Goal: Task Accomplishment & Management: Manage account settings

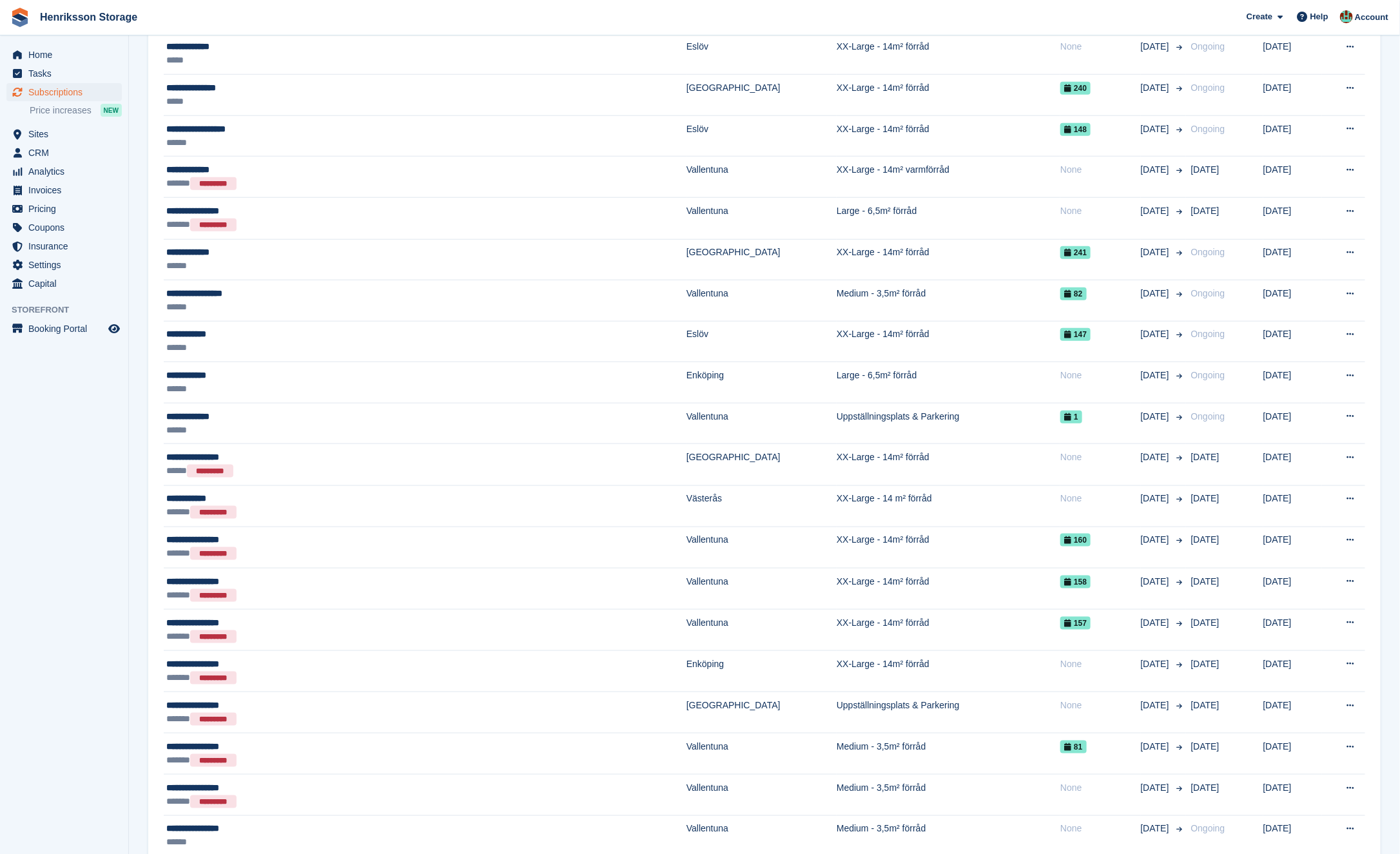
scroll to position [469, 0]
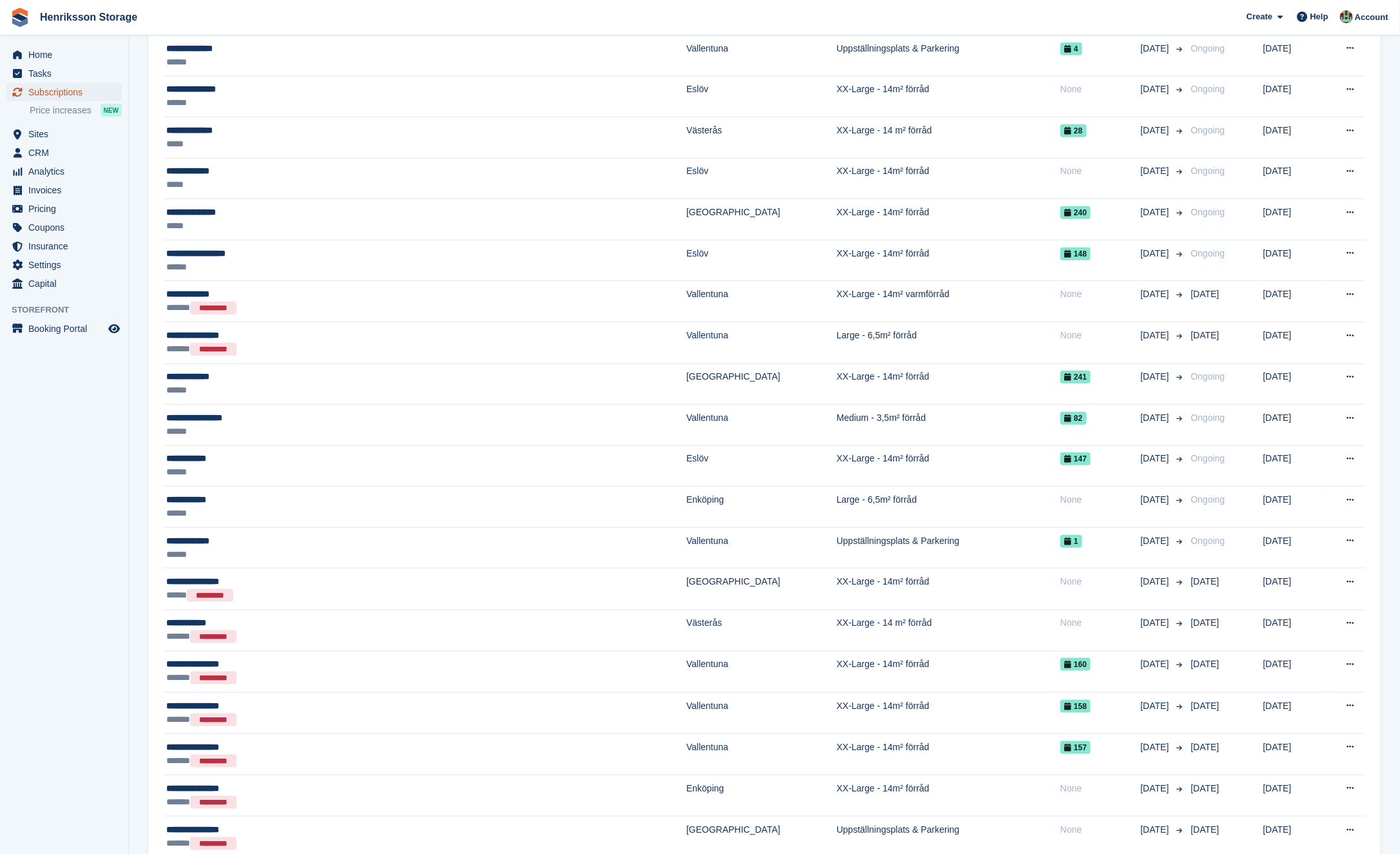
click at [66, 96] on span "Subscriptions" at bounding box center [67, 92] width 77 height 18
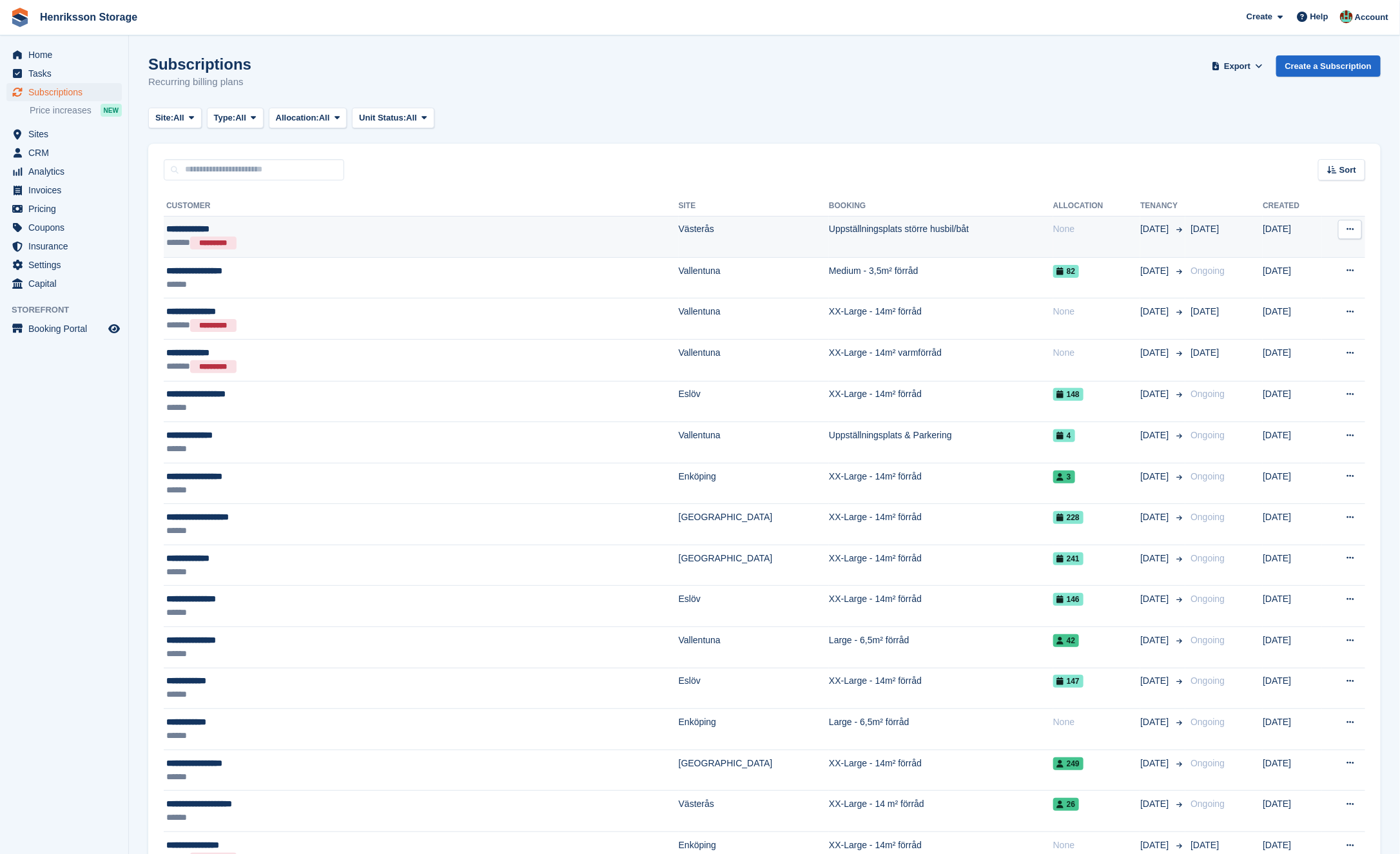
click at [336, 226] on div "**********" at bounding box center [326, 229] width 319 height 14
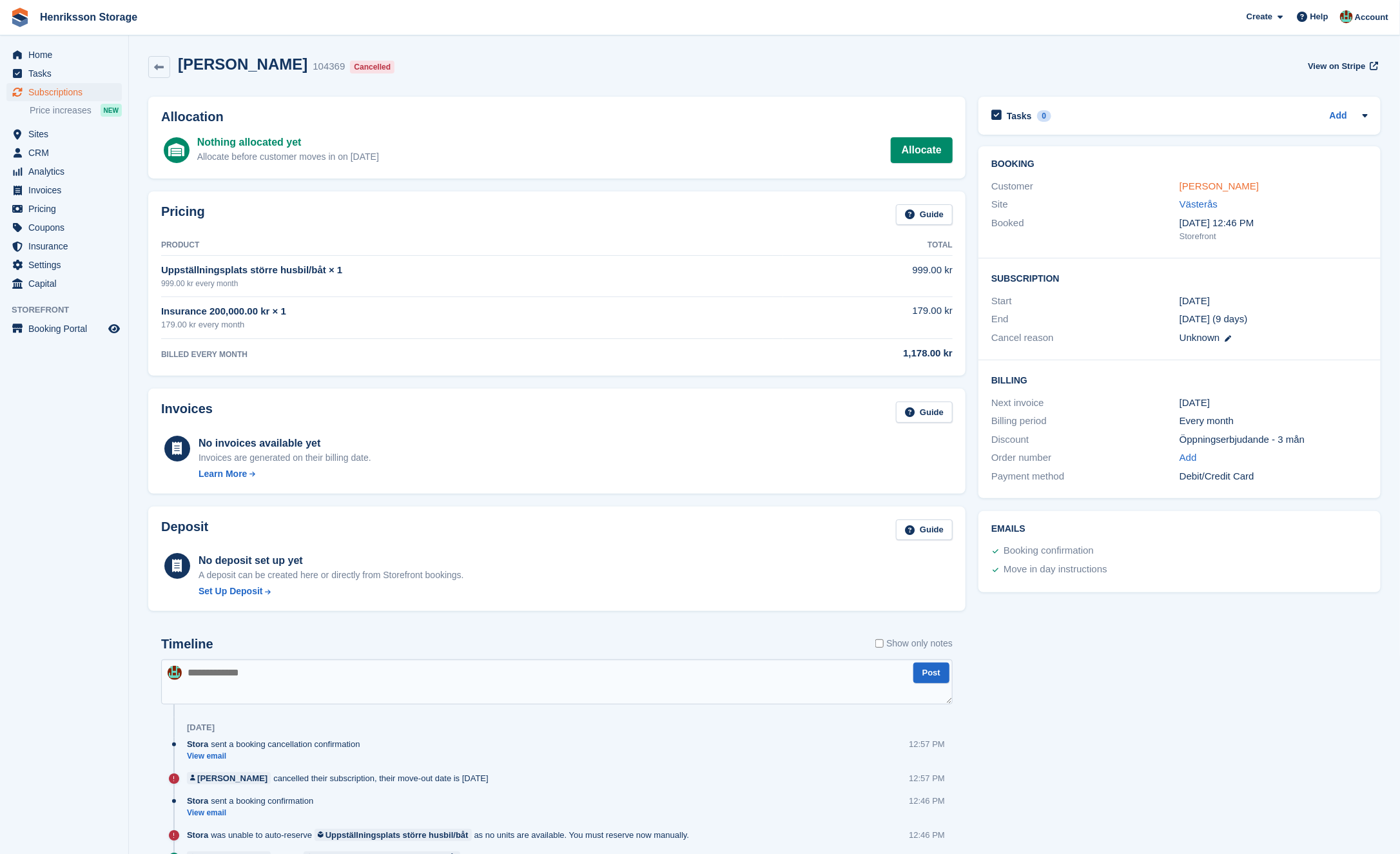
click at [1207, 181] on div "Marie bergman" at bounding box center [1274, 187] width 188 height 15
click at [1203, 183] on link "Marie bergman" at bounding box center [1219, 186] width 79 height 11
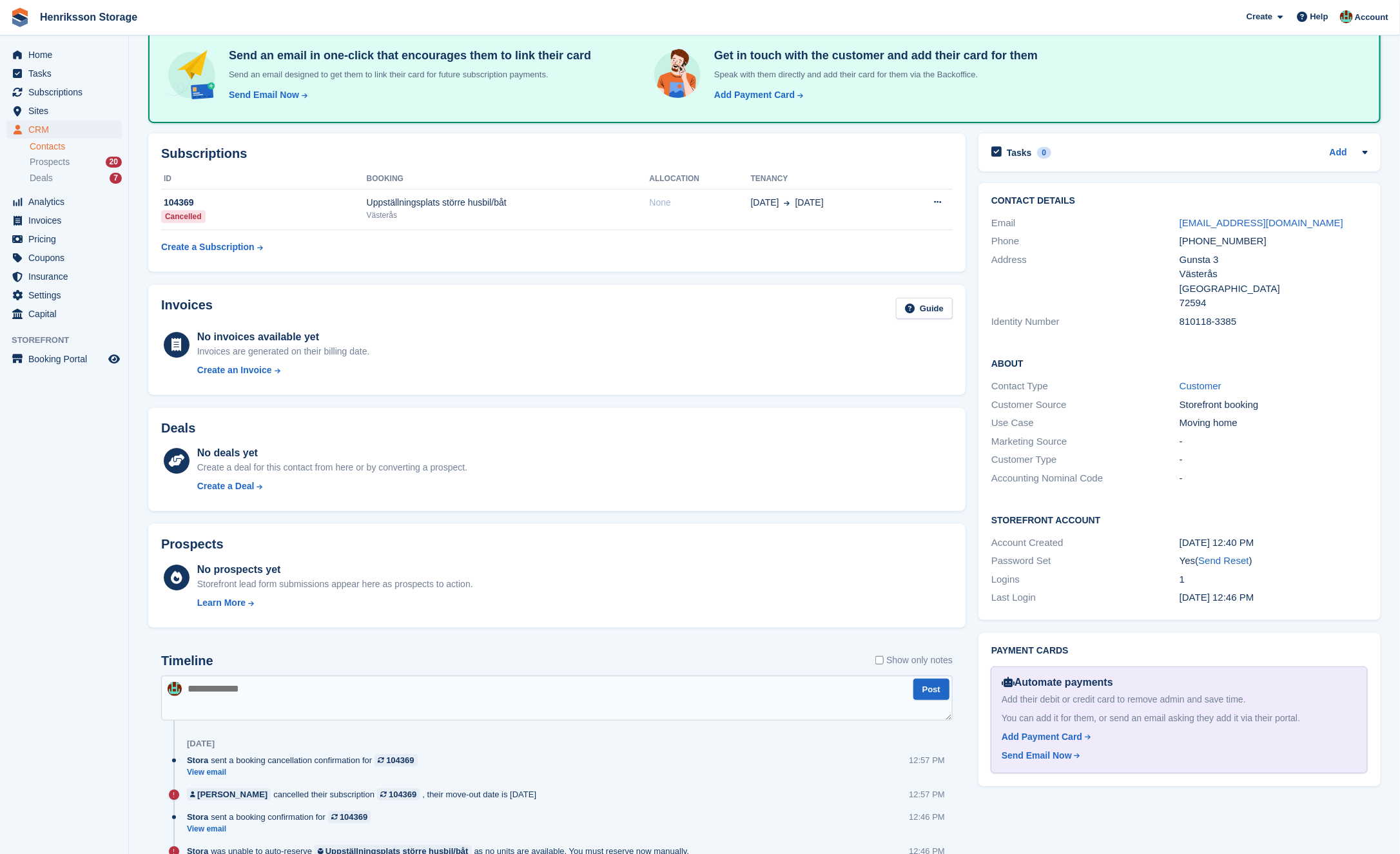
scroll to position [50, 0]
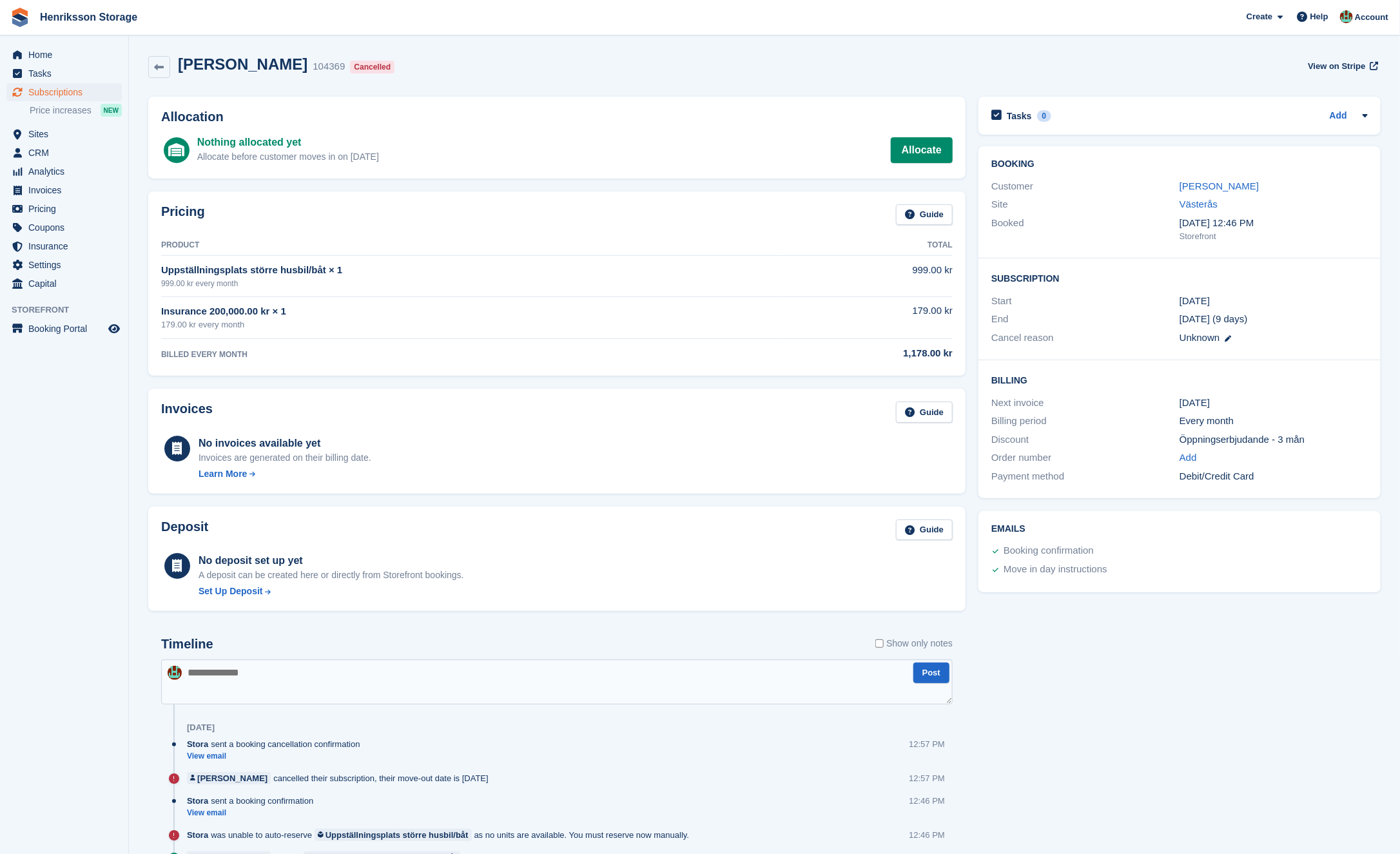
scroll to position [64, 0]
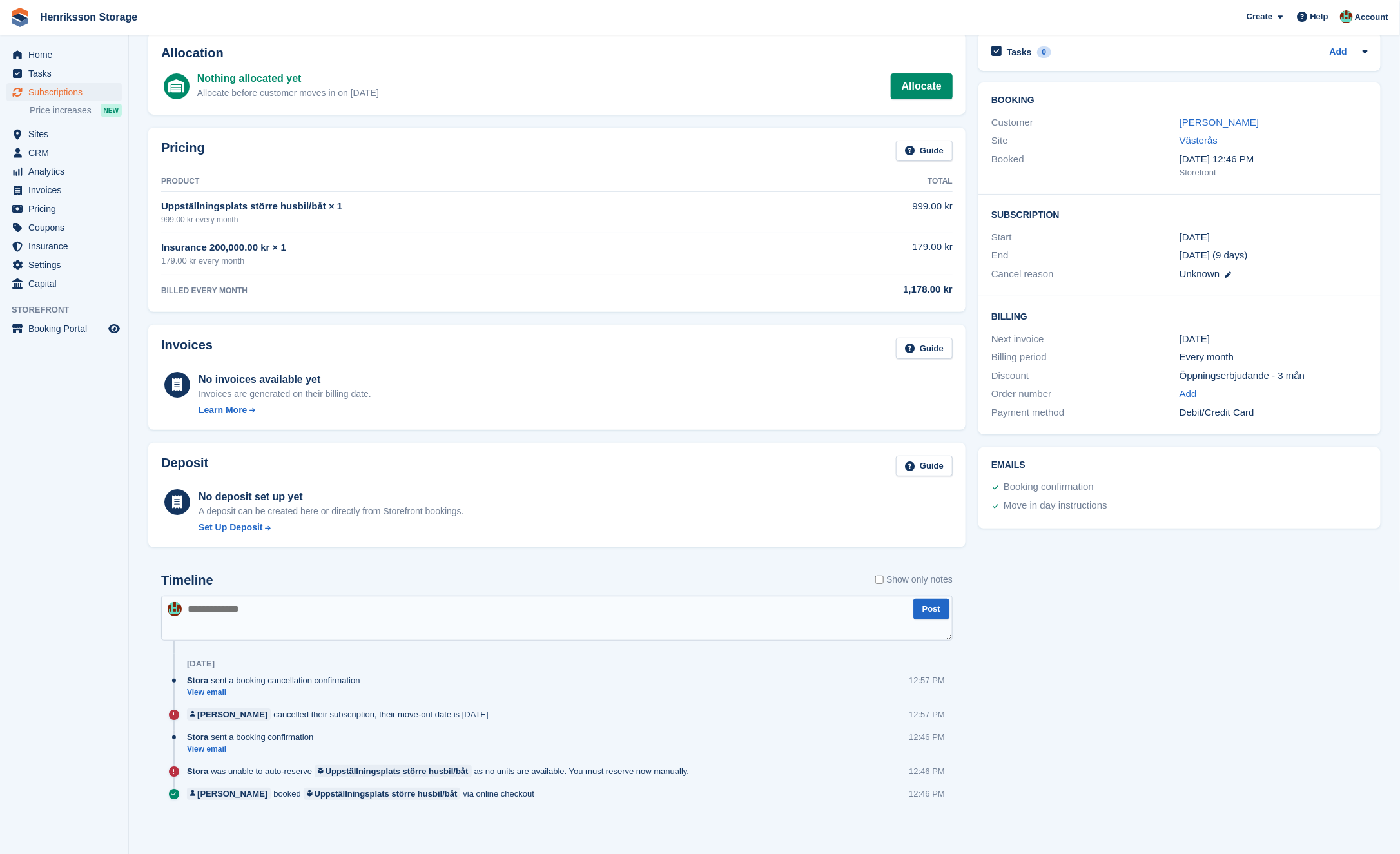
click at [498, 713] on div "Marie bergman cancelled their subscription, their move-out date is 7 Sep 12:57 …" at bounding box center [569, 720] width 766 height 22
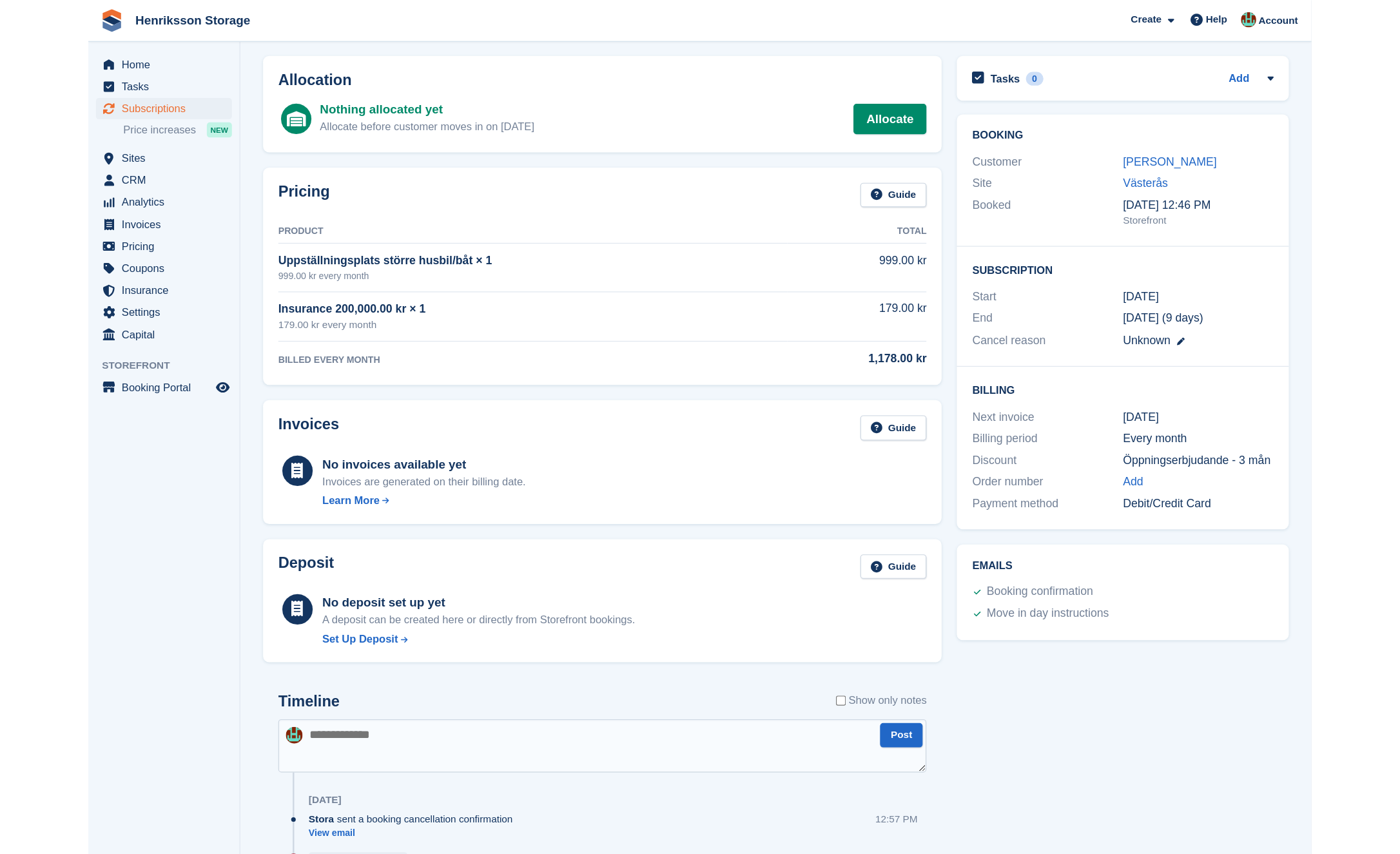
scroll to position [0, 0]
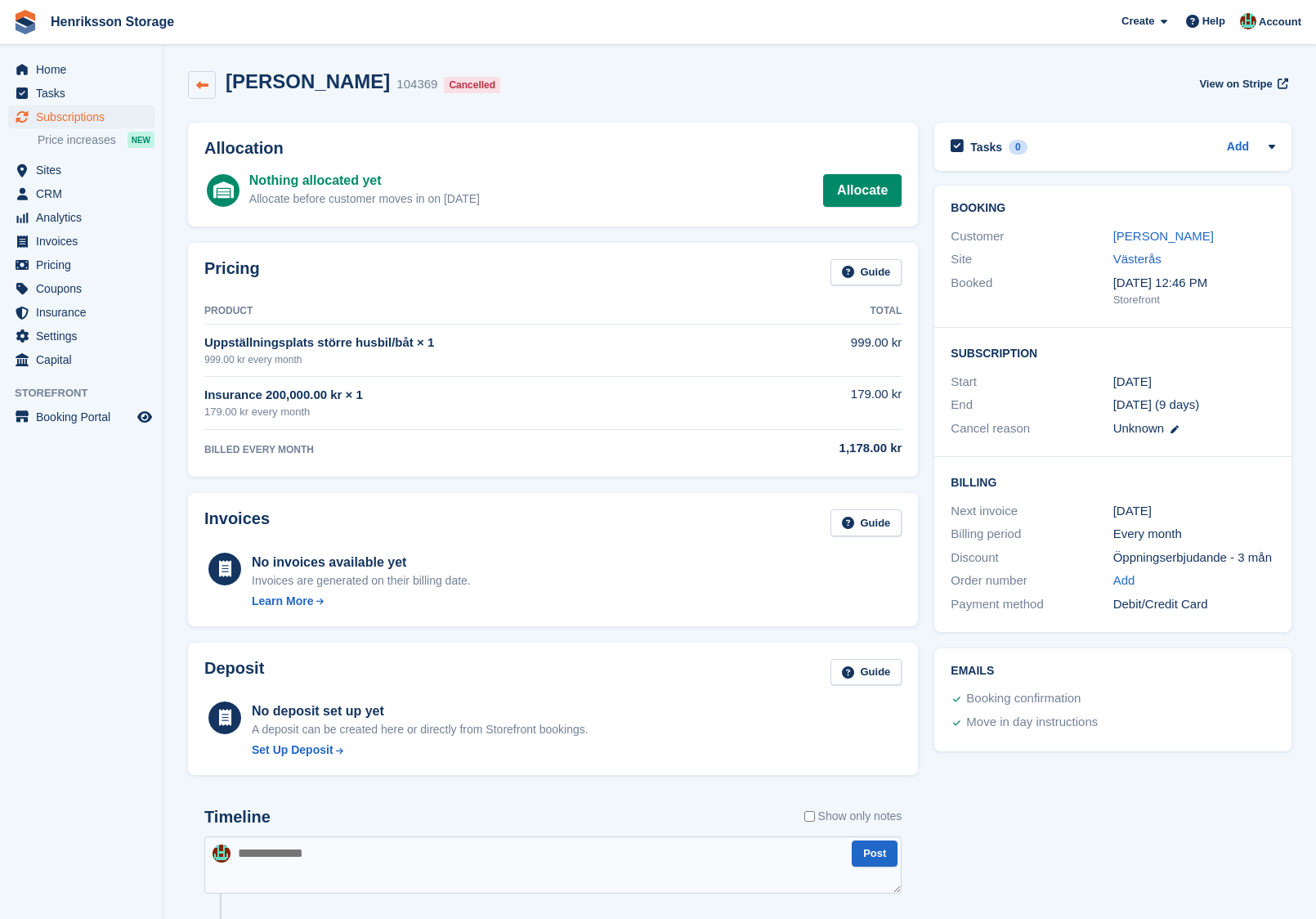
click at [202, 81] on icon at bounding box center [202, 85] width 12 height 12
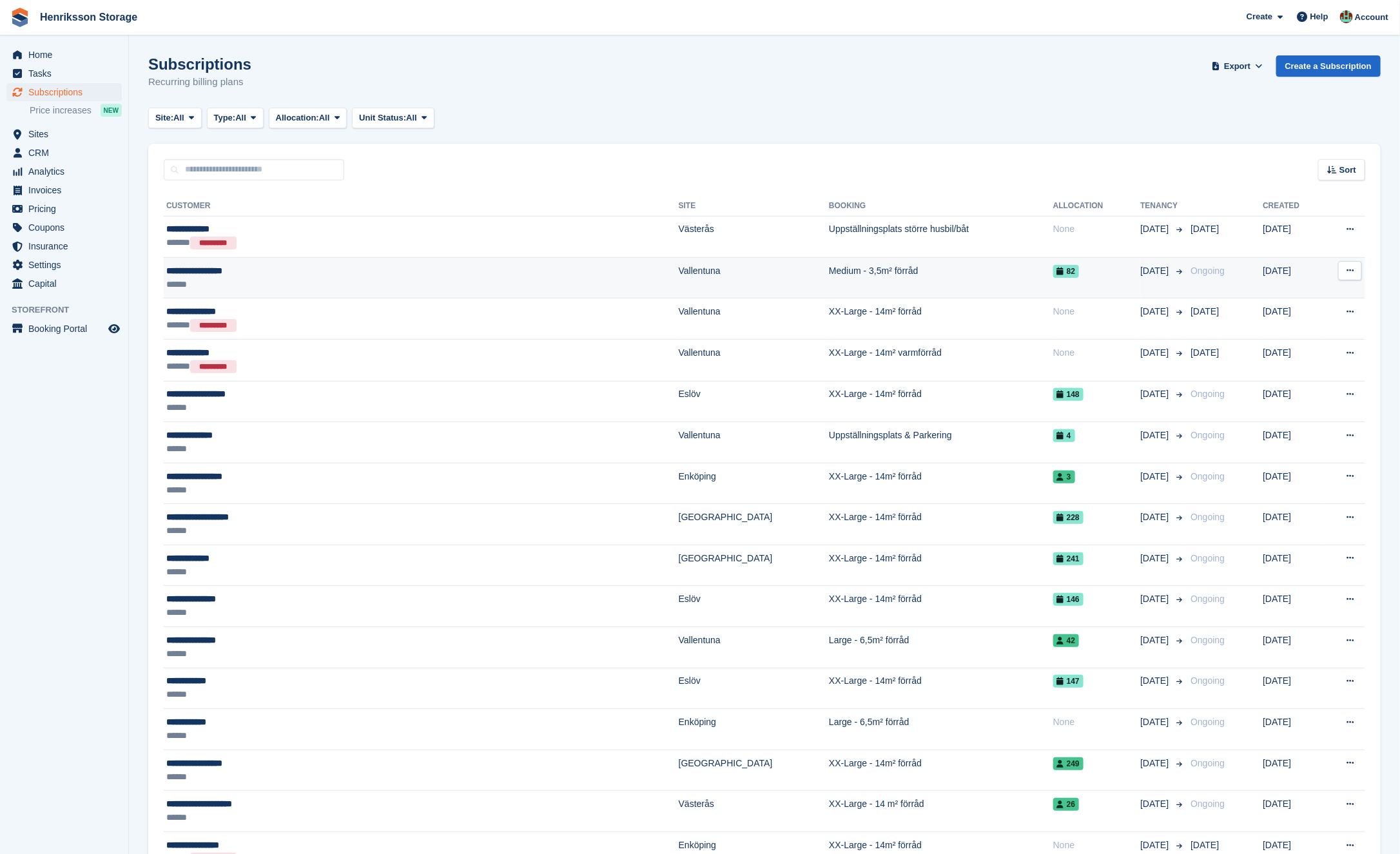
click at [350, 286] on div "******" at bounding box center [326, 284] width 319 height 14
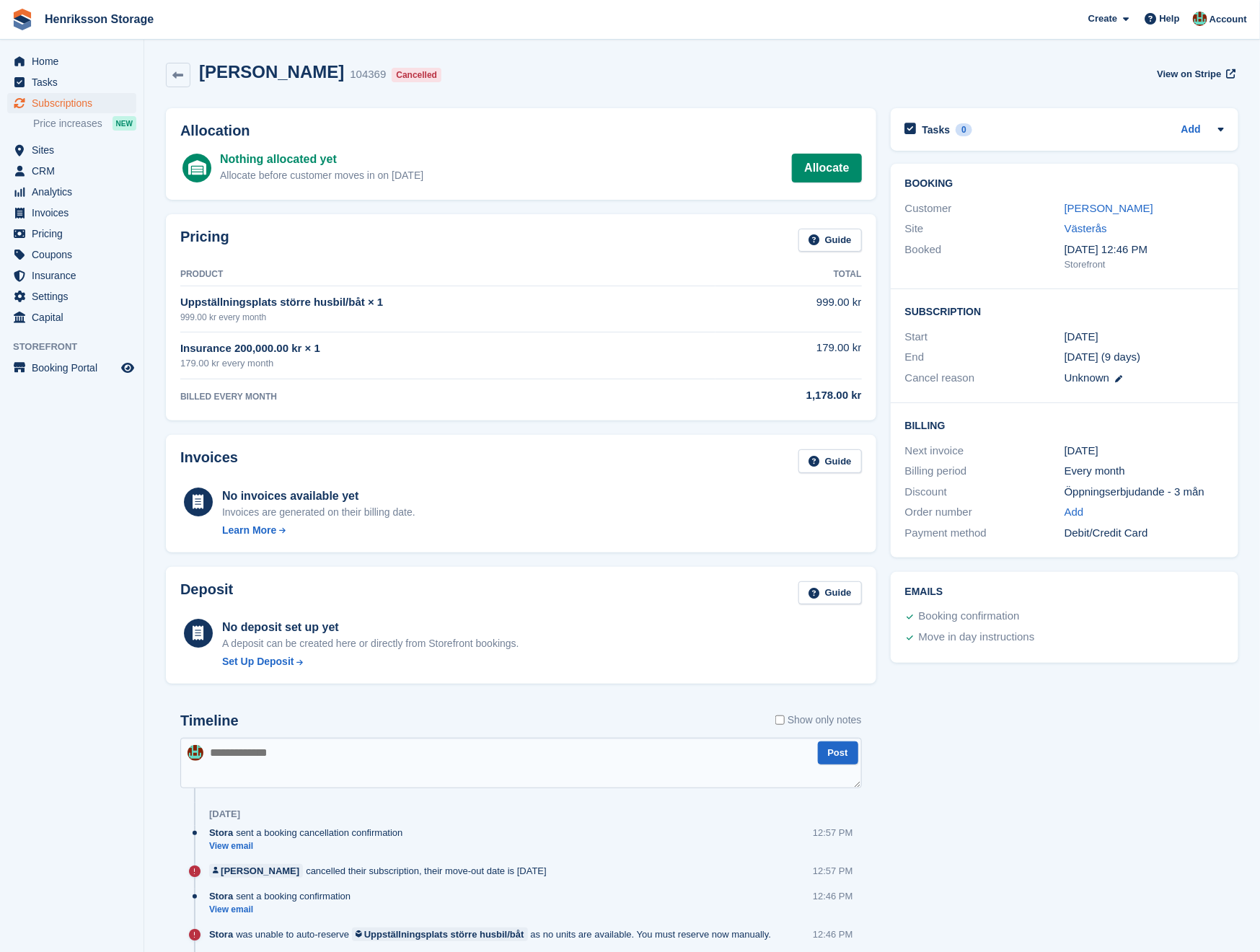
click at [1086, 201] on div "Marie bergman" at bounding box center [1144, 209] width 159 height 17
click at [1130, 202] on link "Marie bergman" at bounding box center [1109, 208] width 89 height 12
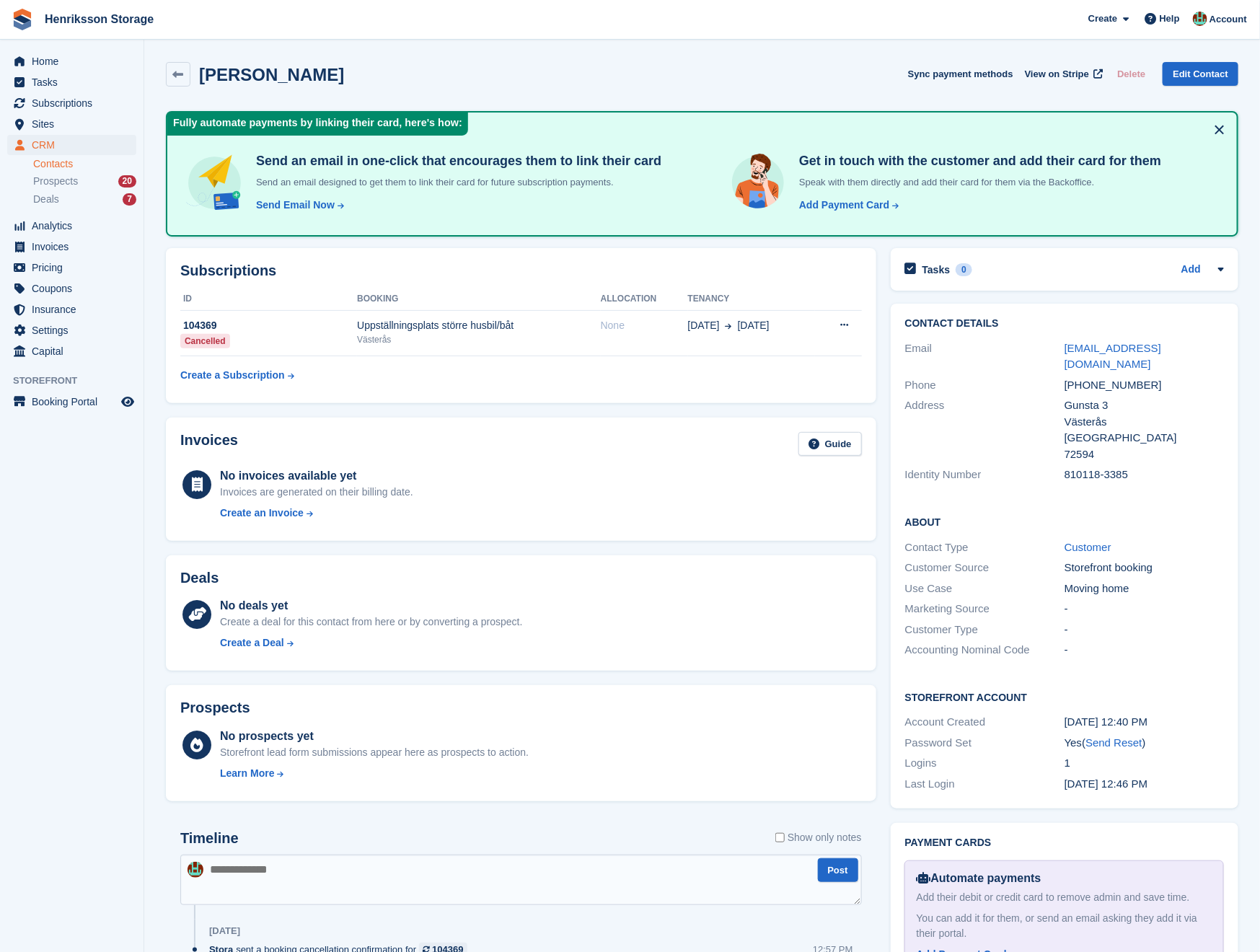
click at [1110, 377] on div "+46704054933" at bounding box center [1144, 385] width 159 height 17
copy div "+46704054933"
click at [173, 73] on icon at bounding box center [178, 74] width 11 height 11
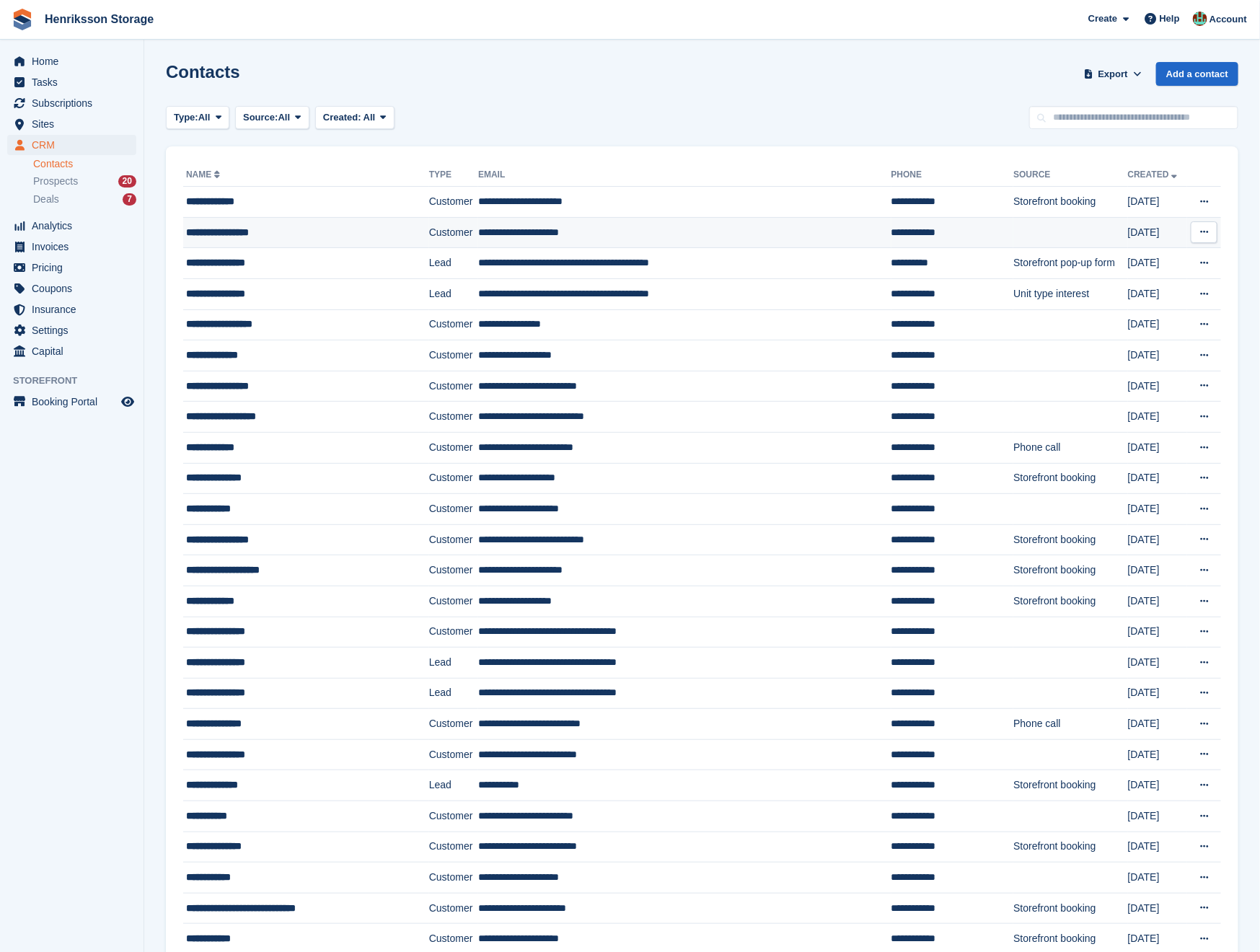
click at [315, 235] on div "**********" at bounding box center [294, 232] width 215 height 15
